Goal: Check status

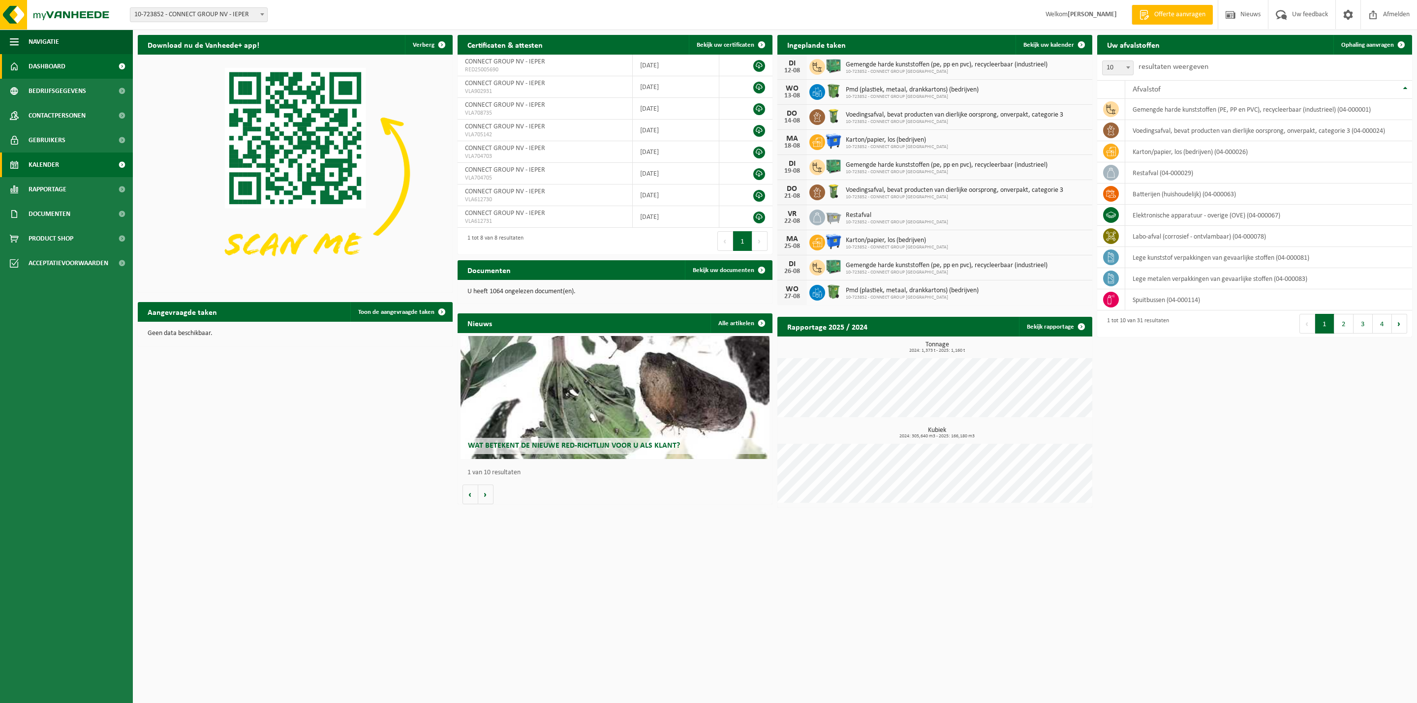
click at [42, 167] on span "Kalender" at bounding box center [44, 164] width 30 height 25
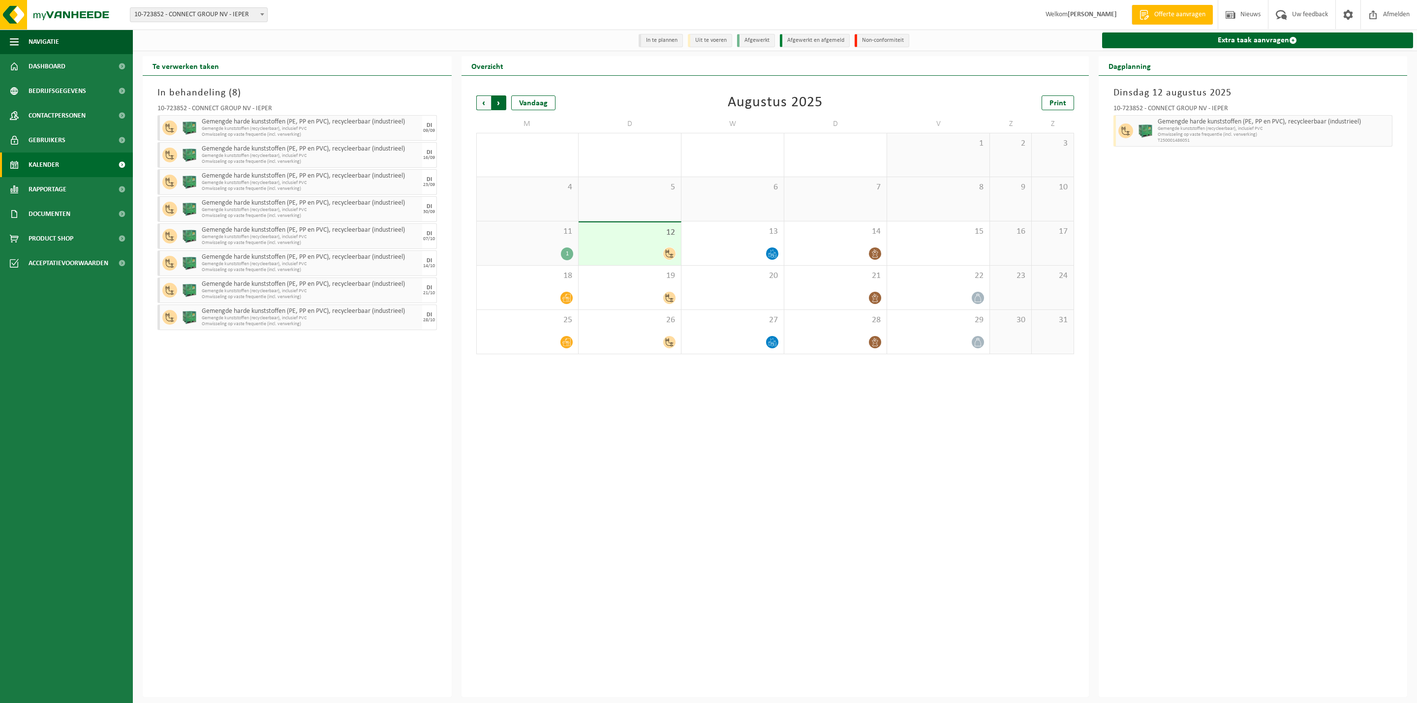
click at [480, 102] on span "Vorige" at bounding box center [483, 102] width 15 height 15
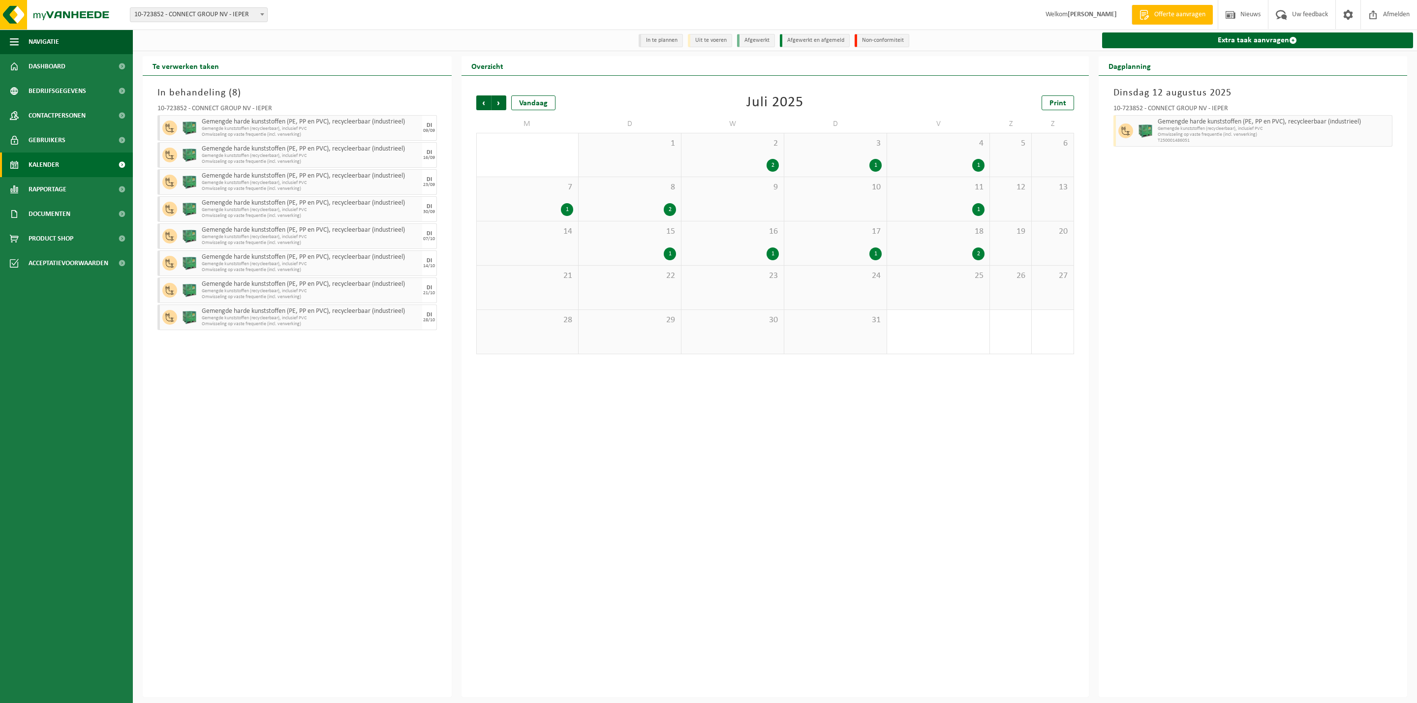
click at [480, 102] on span "Vorige" at bounding box center [483, 102] width 15 height 15
click at [871, 295] on div "2" at bounding box center [875, 298] width 12 height 13
